Goal: Task Accomplishment & Management: Use online tool/utility

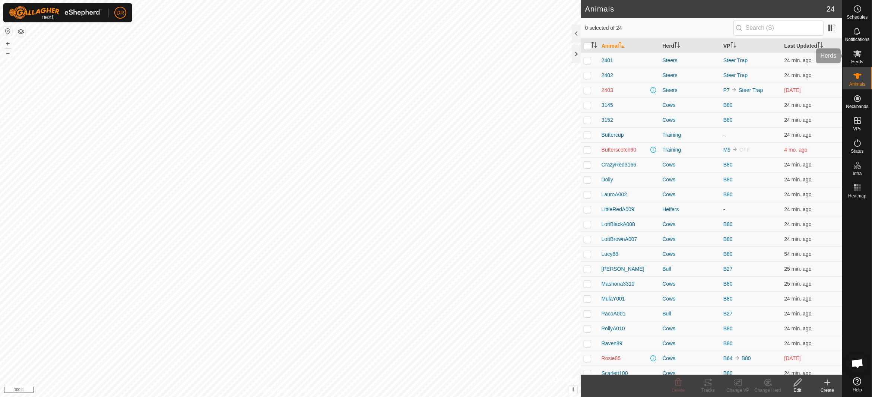
click at [864, 54] on es-mob-svg-icon at bounding box center [857, 54] width 13 height 12
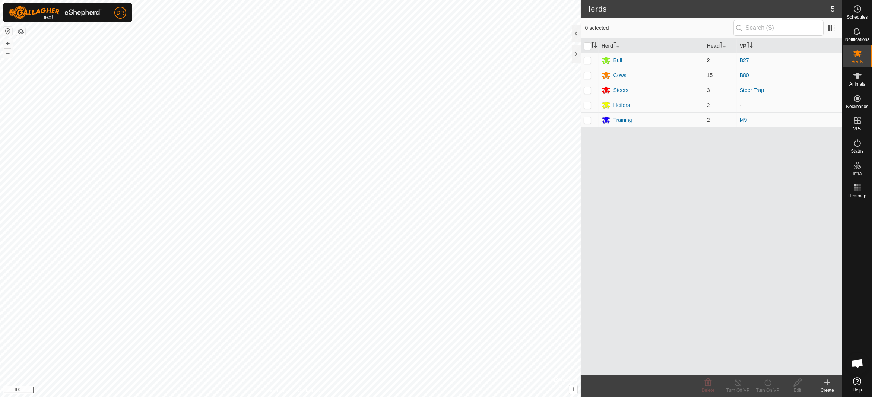
click at [589, 60] on p-checkbox at bounding box center [587, 60] width 7 height 6
checkbox input "true"
click at [770, 389] on div "Turn On VP" at bounding box center [768, 390] width 30 height 7
click at [766, 368] on link "Now" at bounding box center [790, 366] width 74 height 15
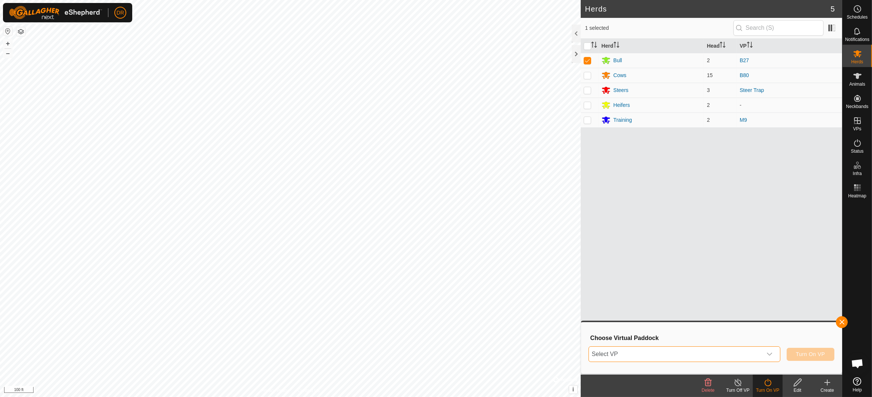
click at [645, 353] on span "Select VP" at bounding box center [675, 354] width 173 height 15
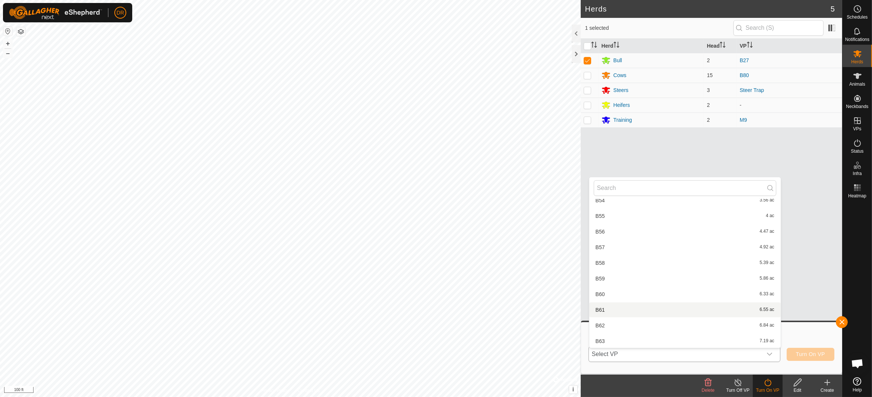
scroll to position [642, 0]
click at [617, 270] on li "B68 8.92 ac" at bounding box center [684, 270] width 191 height 15
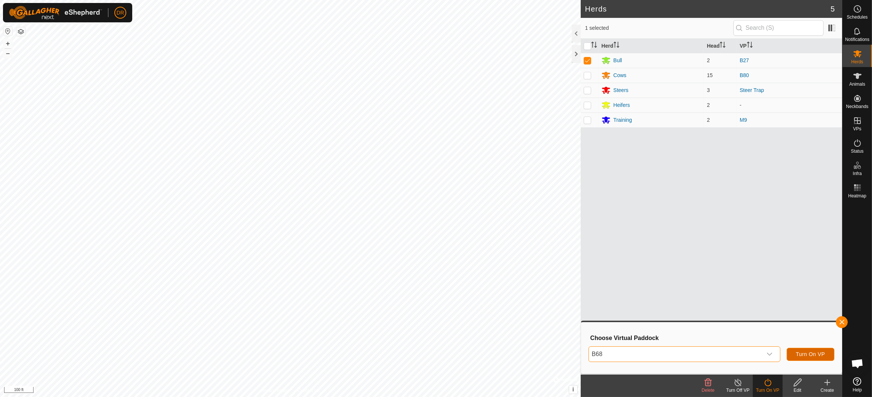
click at [802, 354] on span "Turn On VP" at bounding box center [810, 354] width 29 height 6
